Goal: Task Accomplishment & Management: Use online tool/utility

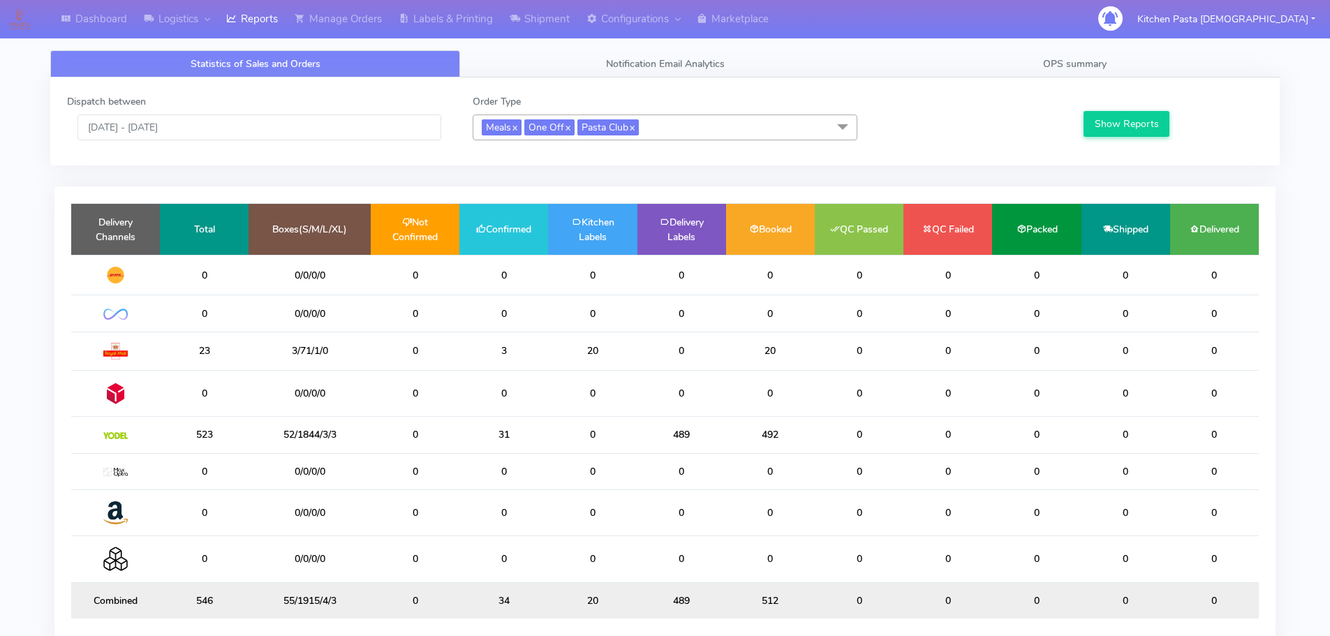
click at [694, 130] on span "Meals x One Off x Pasta Club x" at bounding box center [665, 127] width 385 height 26
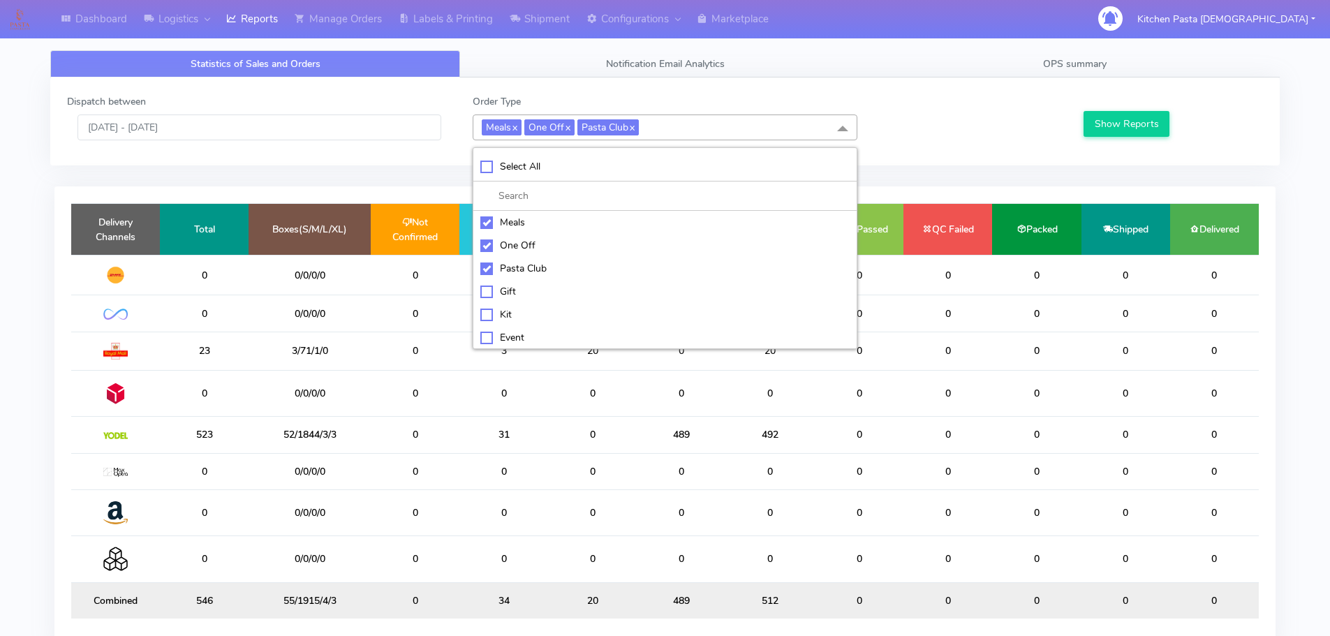
click at [580, 230] on div "Meals" at bounding box center [664, 222] width 369 height 15
checkbox input "false"
click at [517, 246] on div "One Off" at bounding box center [664, 245] width 369 height 15
checkbox input "false"
click at [528, 263] on div "Pasta Club" at bounding box center [664, 268] width 369 height 15
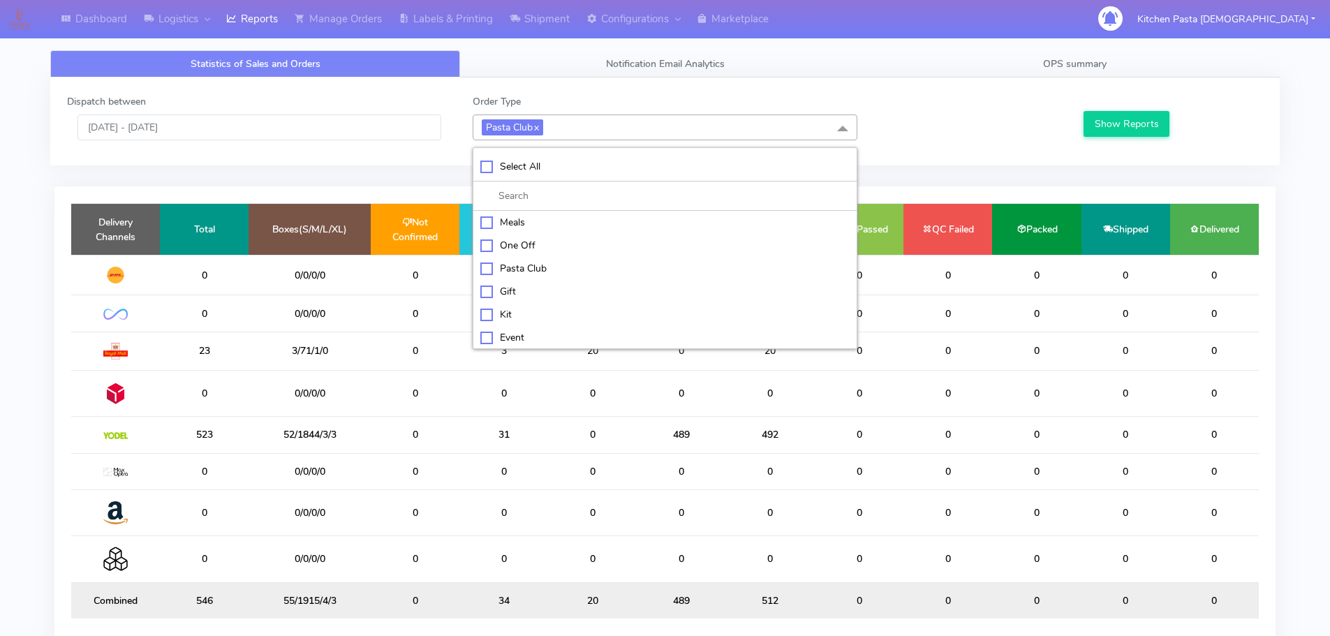
checkbox input "false"
click at [517, 316] on div "Kit" at bounding box center [664, 313] width 369 height 15
checkbox input "true"
click at [1113, 124] on button "Show Reports" at bounding box center [1126, 124] width 86 height 26
